Goal: Learn about a topic

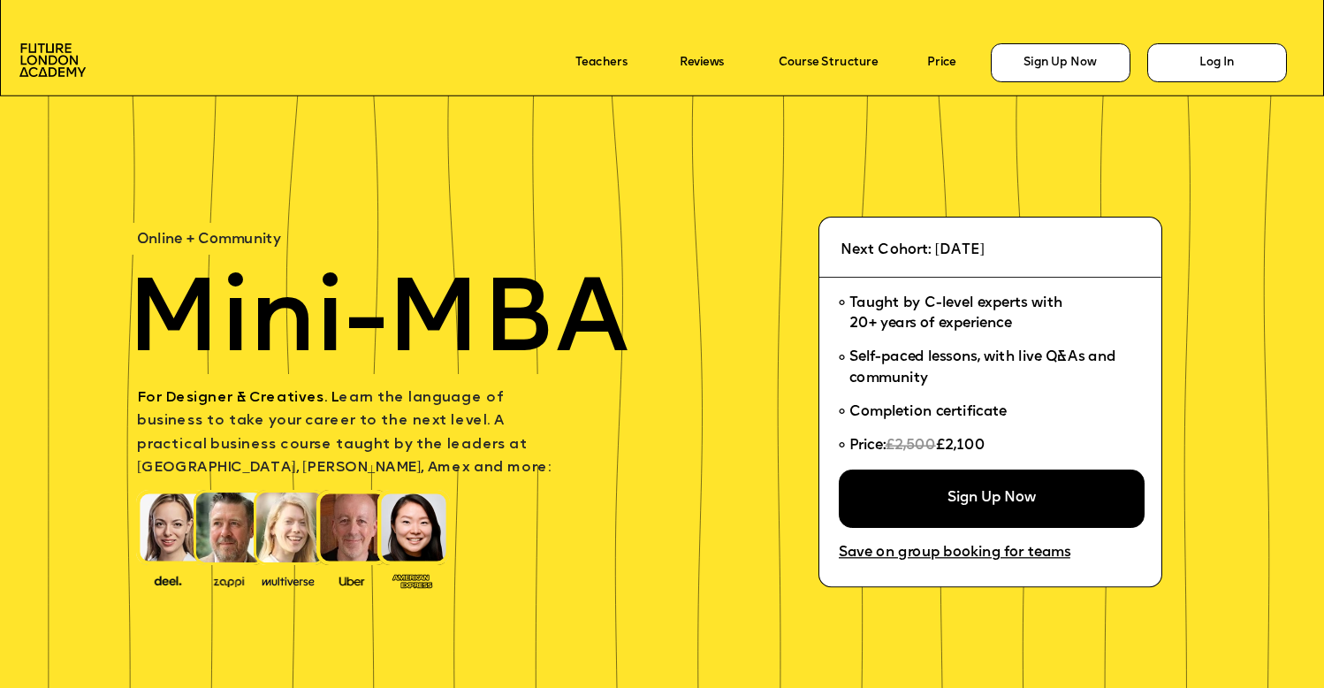
scroll to position [4172, 0]
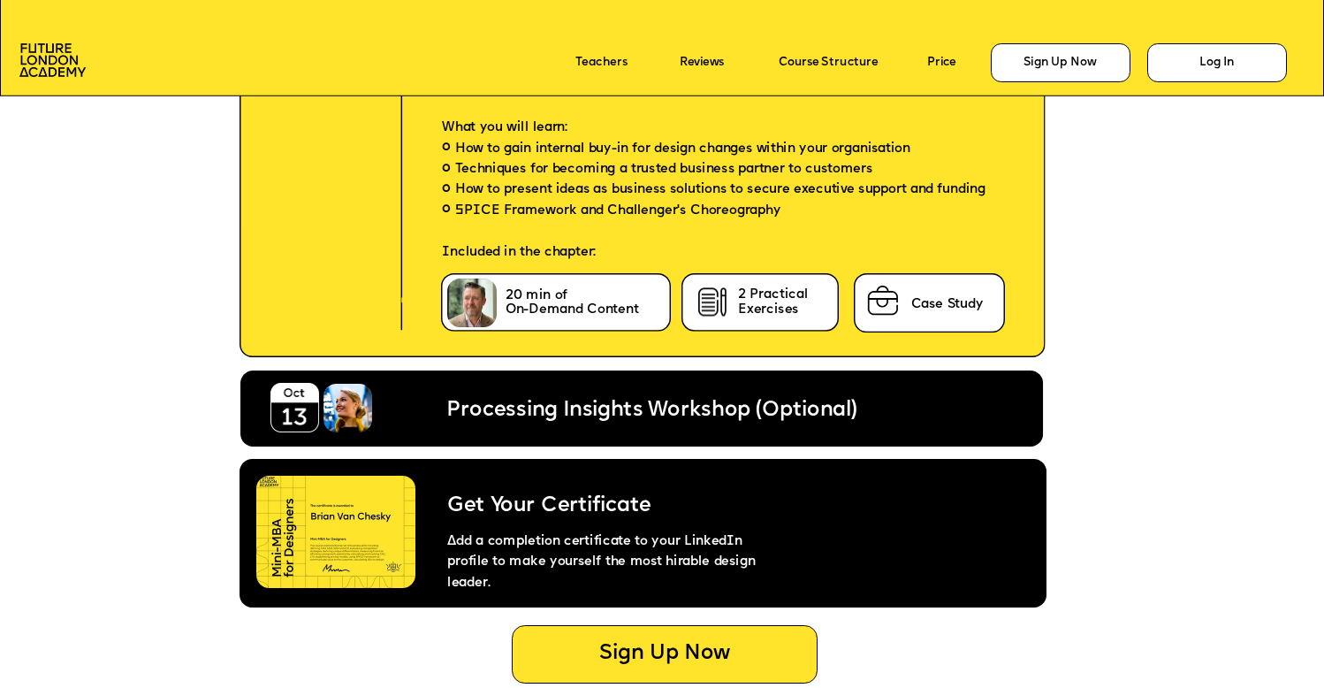
scroll to position [7123, 0]
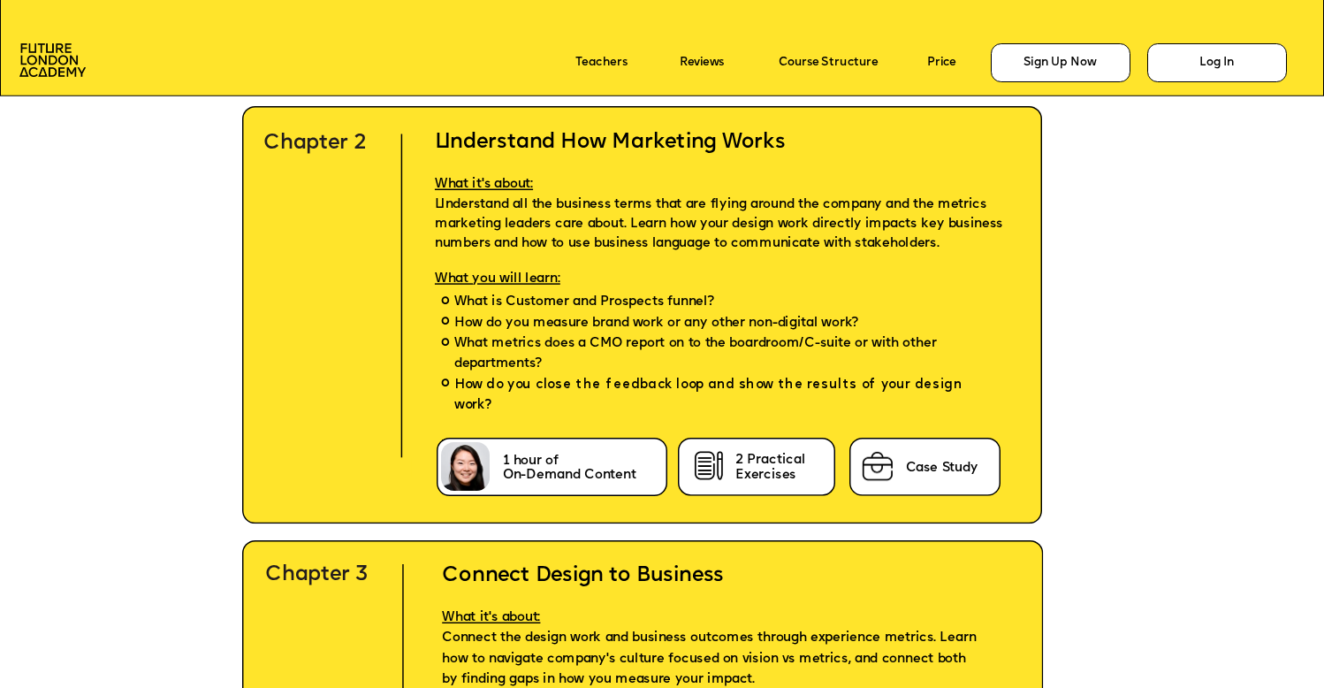
scroll to position [4572, 0]
